Goal: Navigation & Orientation: Find specific page/section

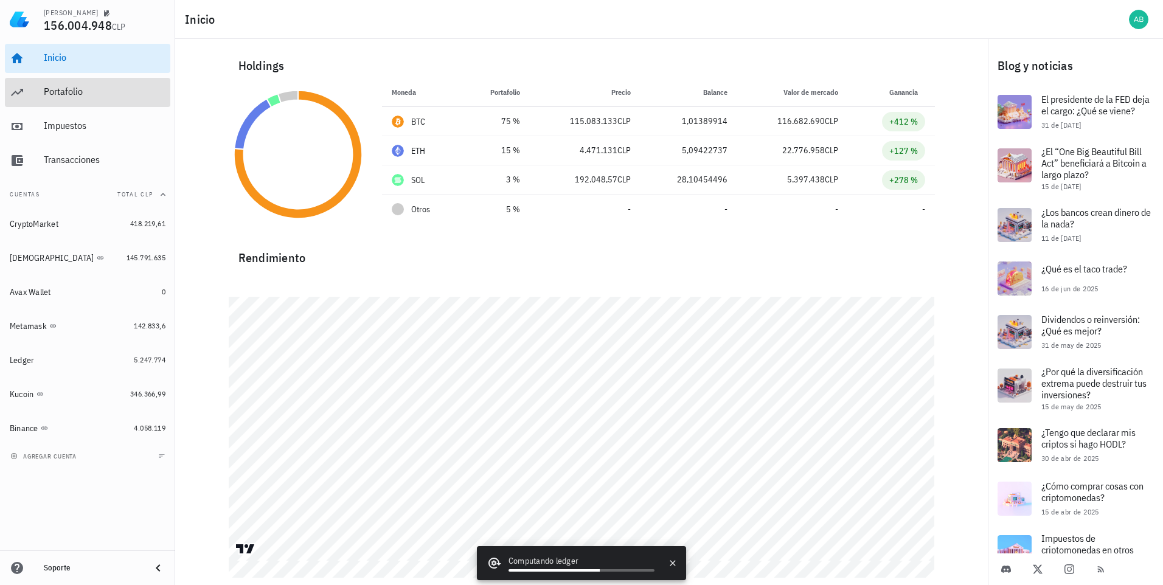
click at [63, 92] on div "Portafolio" at bounding box center [105, 92] width 122 height 12
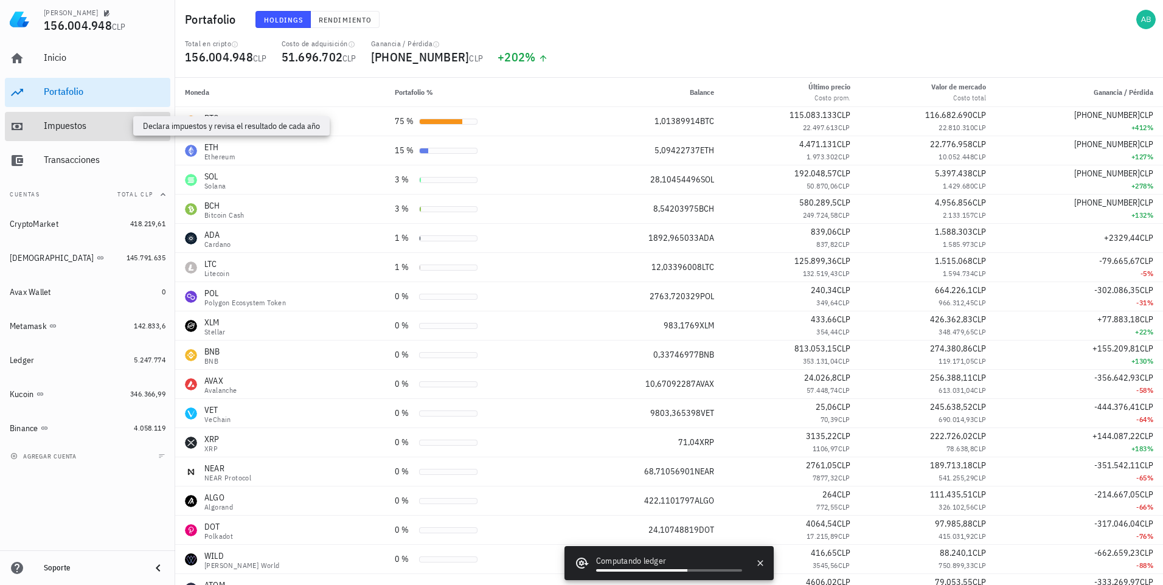
click at [62, 125] on div "Impuestos" at bounding box center [105, 126] width 122 height 12
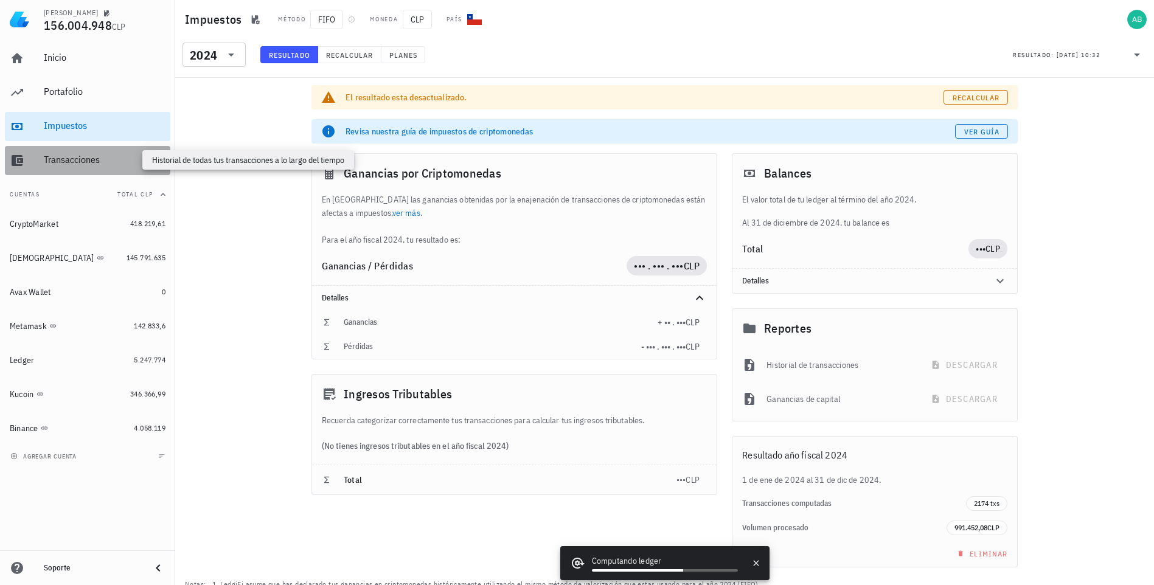
click at [58, 161] on div "Transacciones" at bounding box center [105, 160] width 122 height 12
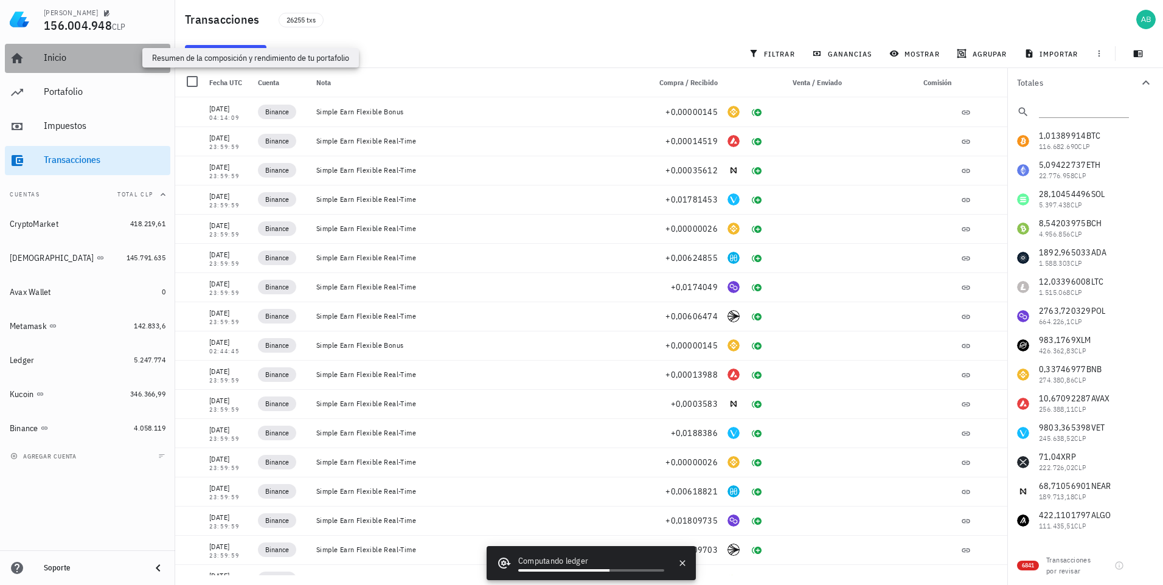
click at [50, 56] on div "Inicio" at bounding box center [105, 58] width 122 height 12
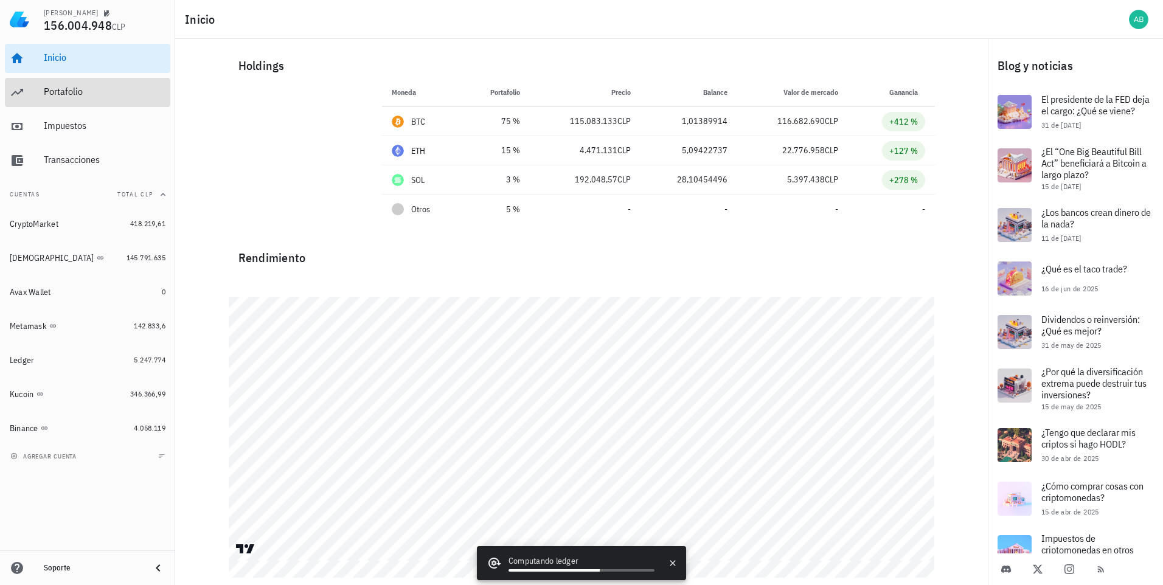
click at [61, 89] on div "Portafolio" at bounding box center [105, 92] width 122 height 12
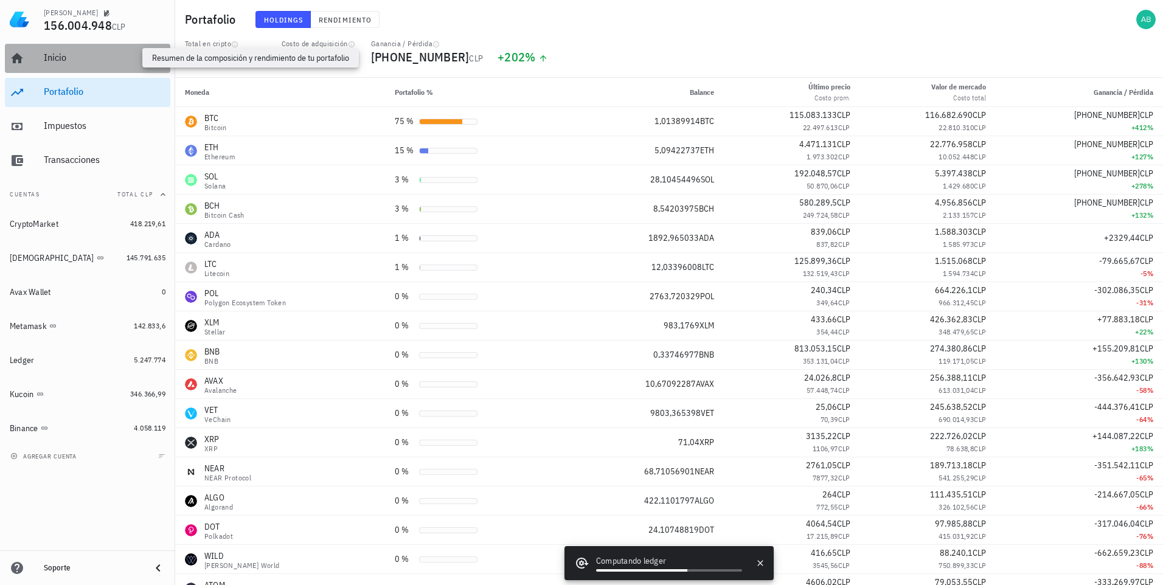
click at [49, 60] on div "Inicio" at bounding box center [105, 58] width 122 height 12
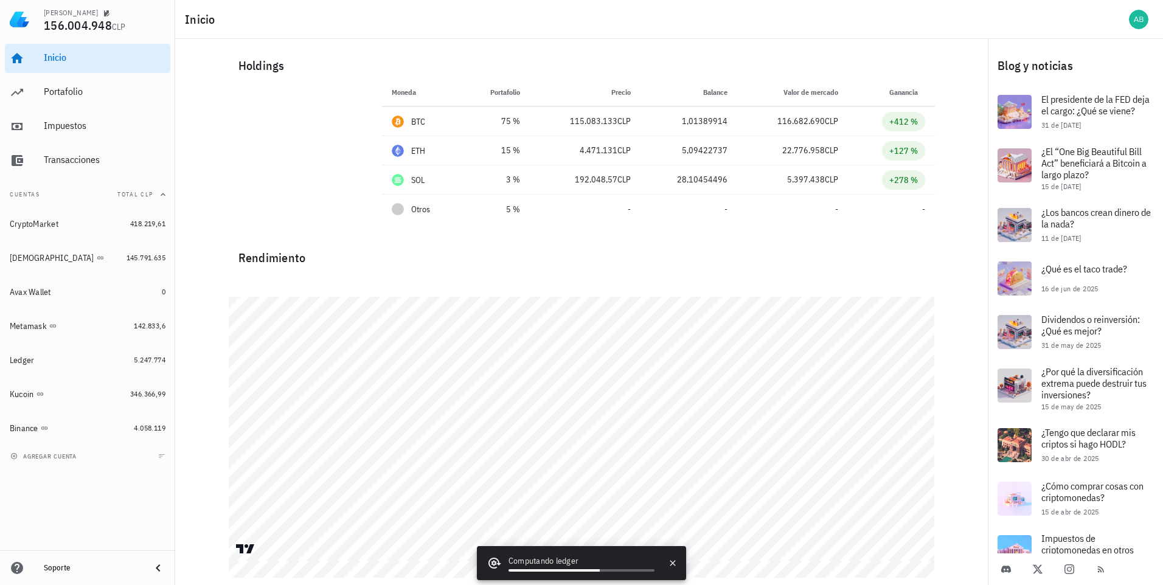
scroll to position [129, 0]
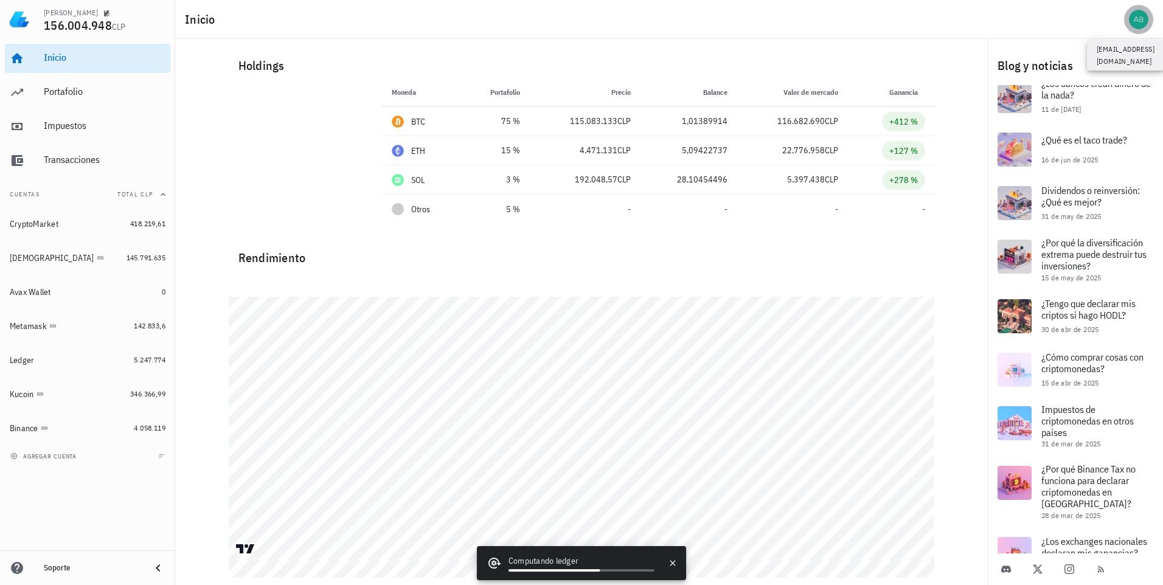
click at [1139, 20] on div "avatar" at bounding box center [1138, 19] width 19 height 19
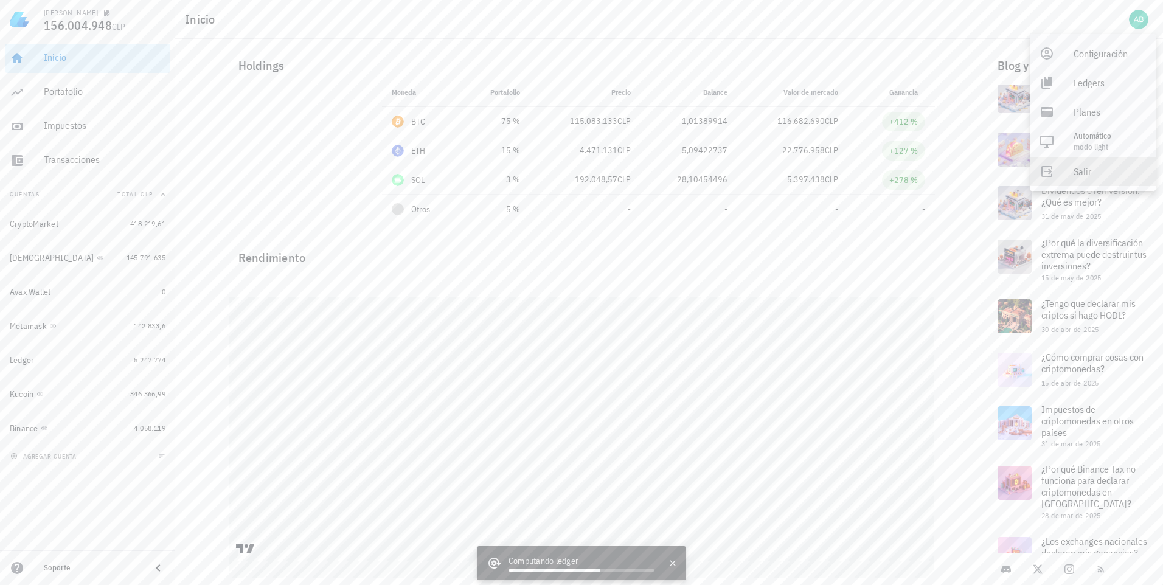
click at [1087, 172] on div "Salir" at bounding box center [1110, 171] width 72 height 24
